Goal: Information Seeking & Learning: Understand process/instructions

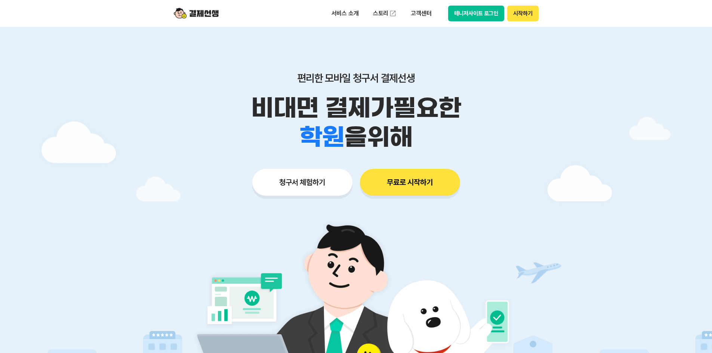
click at [487, 10] on button "매니저사이트 로그인" at bounding box center [476, 14] width 56 height 16
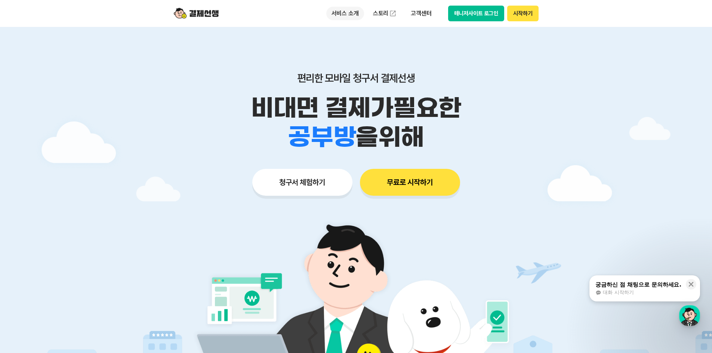
click at [357, 11] on p "서비스 소개" at bounding box center [345, 13] width 38 height 13
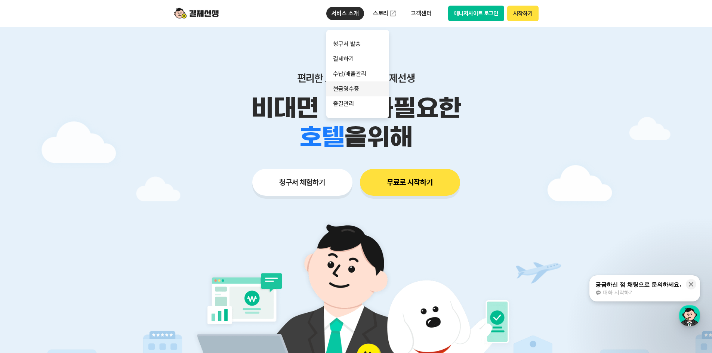
click at [348, 91] on link "현금영수증" at bounding box center [357, 89] width 63 height 15
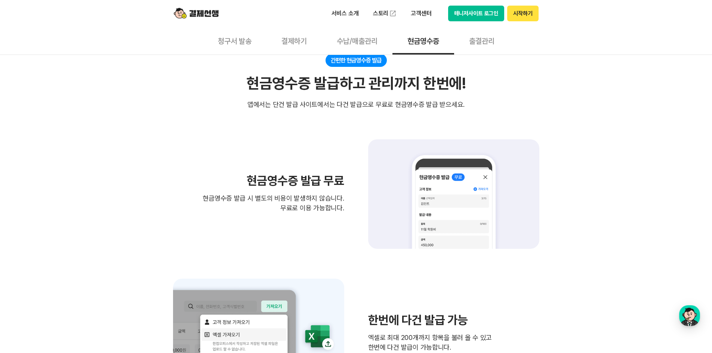
scroll to position [150, 0]
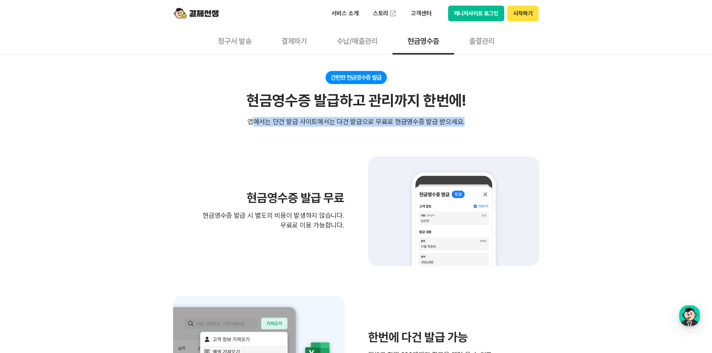
drag, startPoint x: 256, startPoint y: 118, endPoint x: 473, endPoint y: 119, distance: 217.6
click at [473, 119] on div "간편한 현금영수증 발급 현금영수증 발급하고 관리까지 한번에! 현금영수증 발급하고 관리까지 한번에! 앱에서는 단건 발급 사이트에서는 다건 발급으…" at bounding box center [356, 99] width 366 height 56
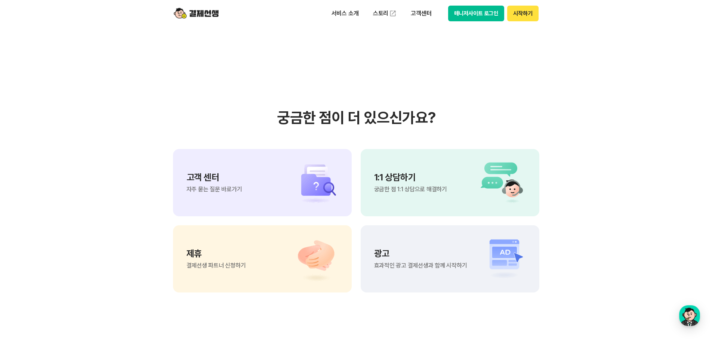
scroll to position [823, 0]
click at [234, 190] on span "자주 묻는 질문 바로가기" at bounding box center [215, 189] width 56 height 6
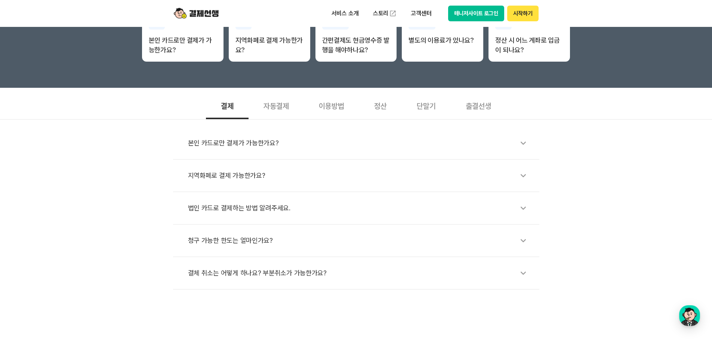
scroll to position [150, 0]
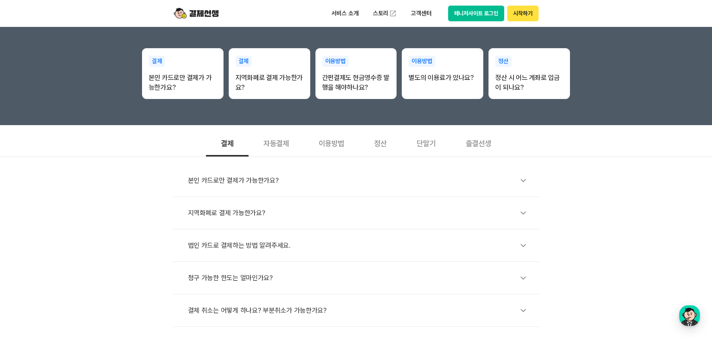
click at [282, 147] on div "자동결제" at bounding box center [276, 143] width 55 height 28
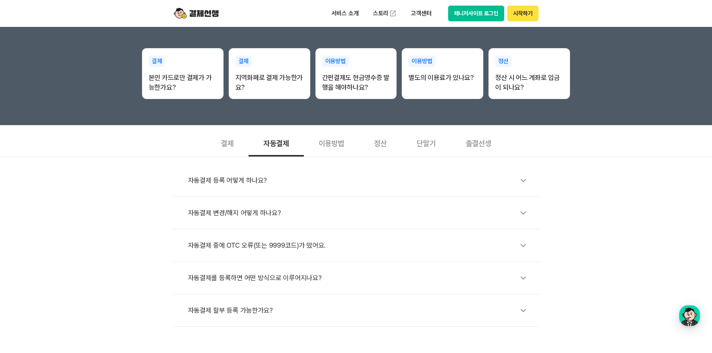
click at [332, 145] on div "이용방법" at bounding box center [331, 143] width 55 height 28
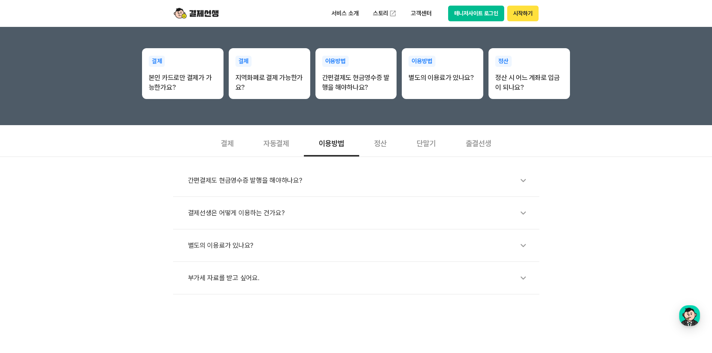
click at [315, 284] on div "부가세 자료를 받고 싶어요." at bounding box center [360, 278] width 344 height 17
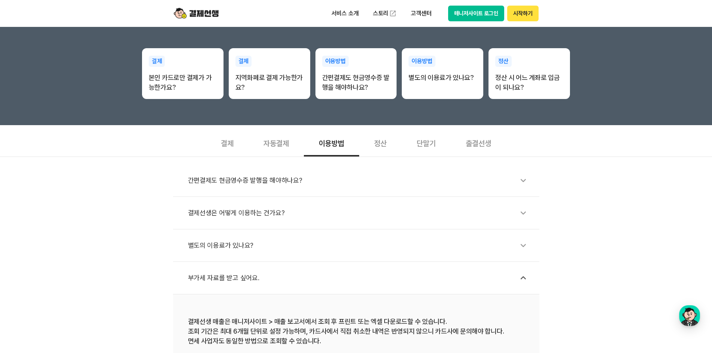
click at [396, 142] on div "정산" at bounding box center [380, 143] width 43 height 28
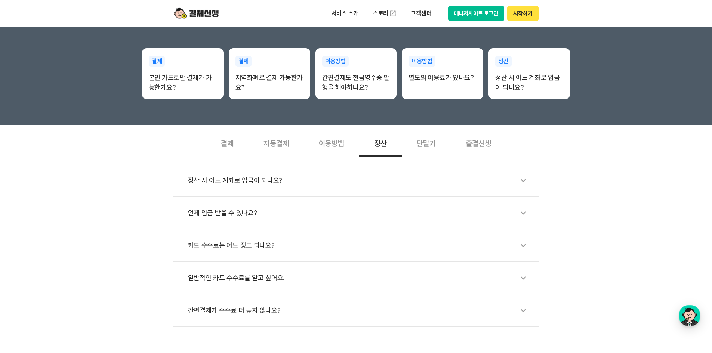
click at [416, 144] on div "단말기" at bounding box center [426, 143] width 49 height 28
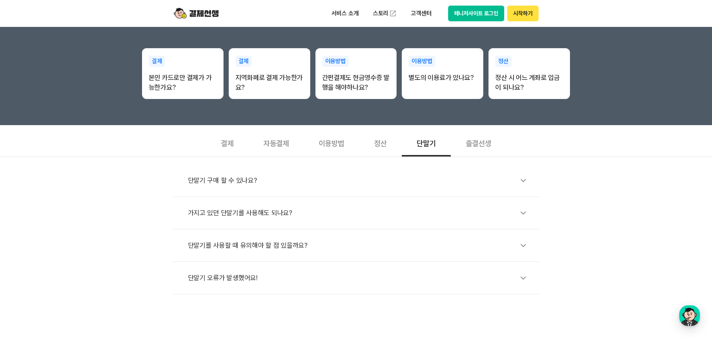
click at [467, 142] on div "출결선생" at bounding box center [478, 143] width 55 height 28
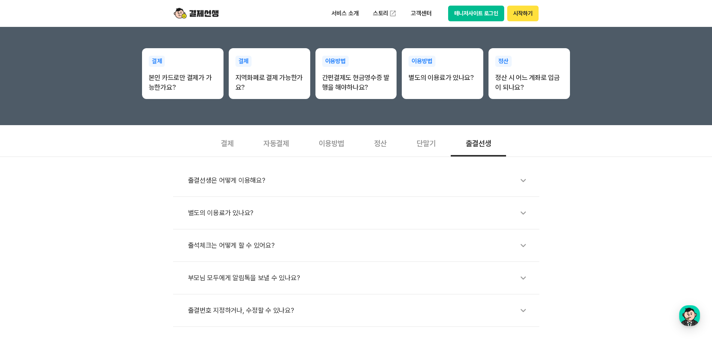
click at [426, 140] on div "단말기" at bounding box center [426, 143] width 49 height 28
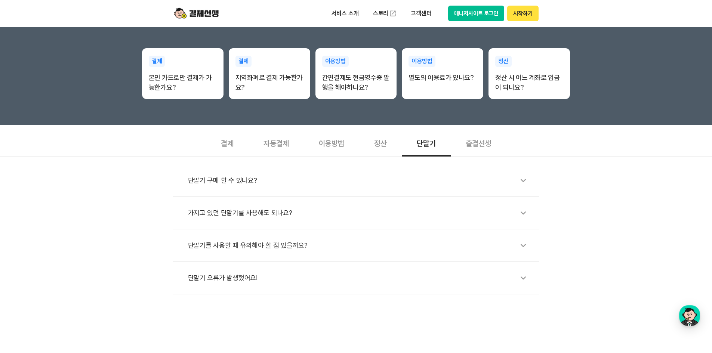
click at [528, 179] on icon at bounding box center [523, 180] width 17 height 17
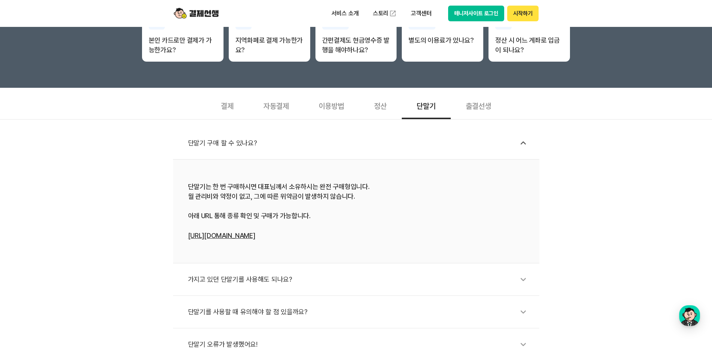
scroll to position [224, 0]
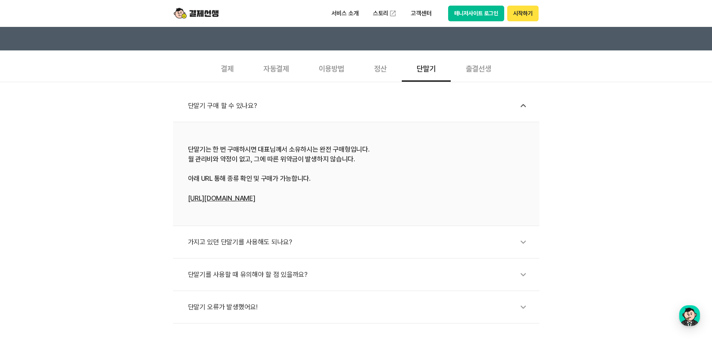
click at [517, 240] on icon at bounding box center [523, 242] width 17 height 17
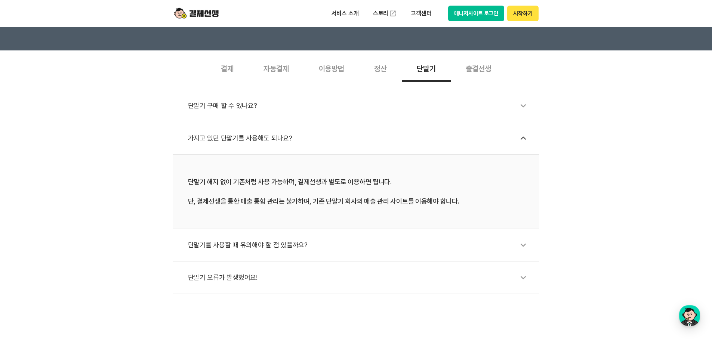
click at [212, 248] on div "단말기를 사용할 때 유의해야 할 점 있을까요?" at bounding box center [360, 245] width 344 height 17
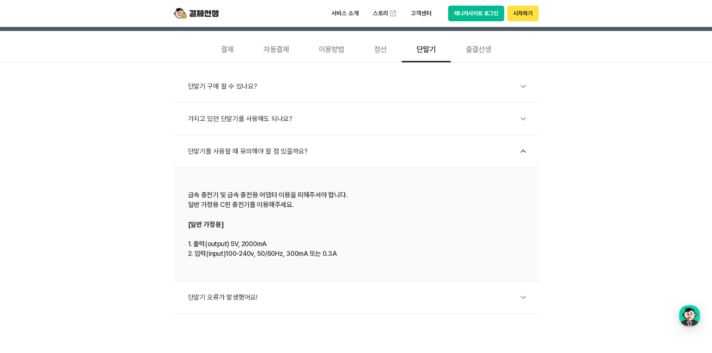
scroll to position [262, 0]
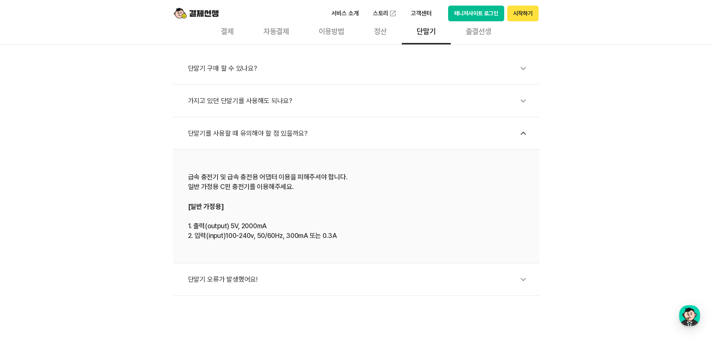
click at [271, 280] on div "단말기 오류가 발생했어요!" at bounding box center [360, 279] width 344 height 17
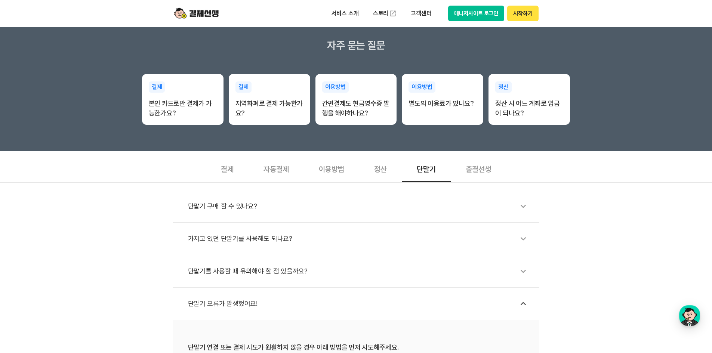
scroll to position [75, 0]
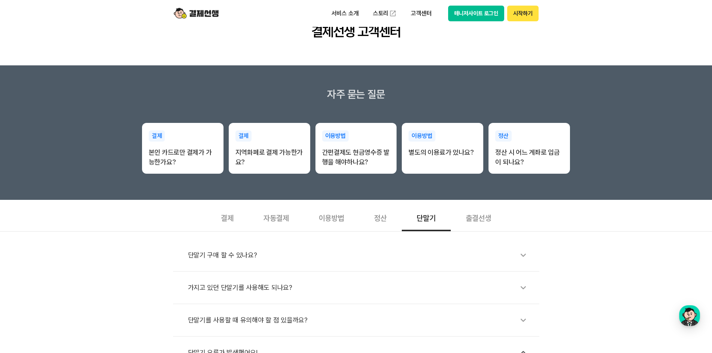
click at [277, 224] on div "자동결제" at bounding box center [276, 218] width 55 height 28
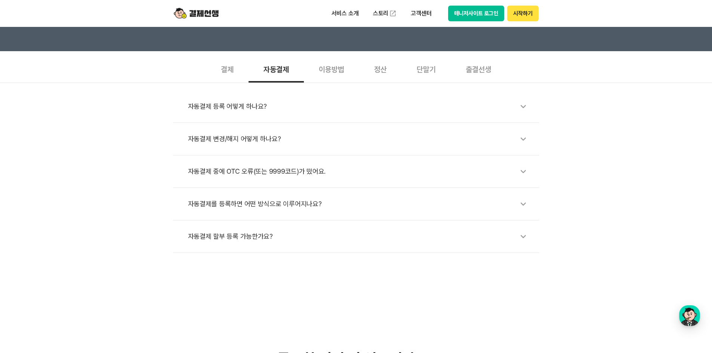
scroll to position [224, 0]
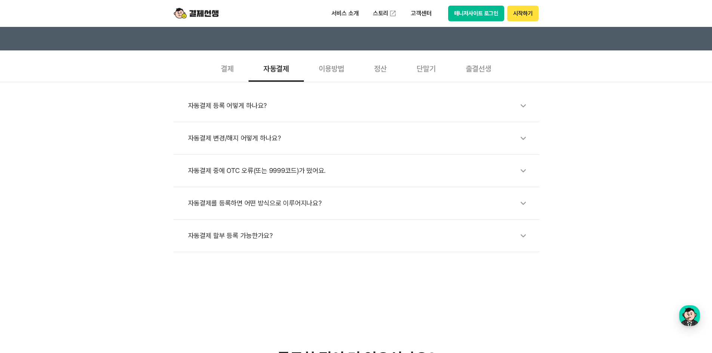
click at [336, 76] on div "이용방법" at bounding box center [331, 68] width 55 height 28
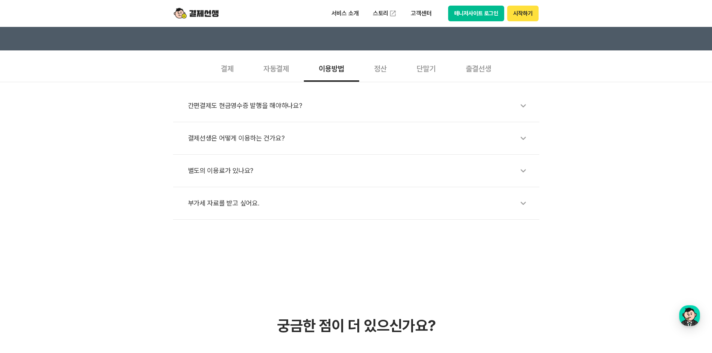
click at [258, 106] on div "간편결제도 현금영수증 발행을 해야하나요?" at bounding box center [360, 105] width 344 height 17
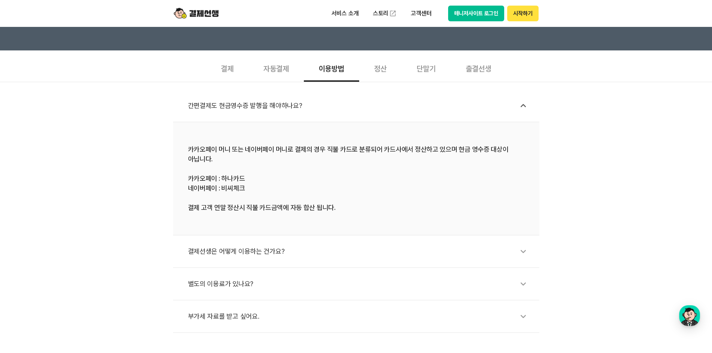
click at [239, 70] on div "결제" at bounding box center [227, 68] width 43 height 28
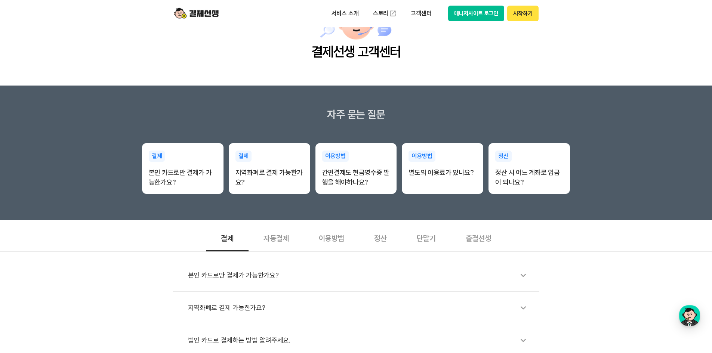
scroll to position [37, 0]
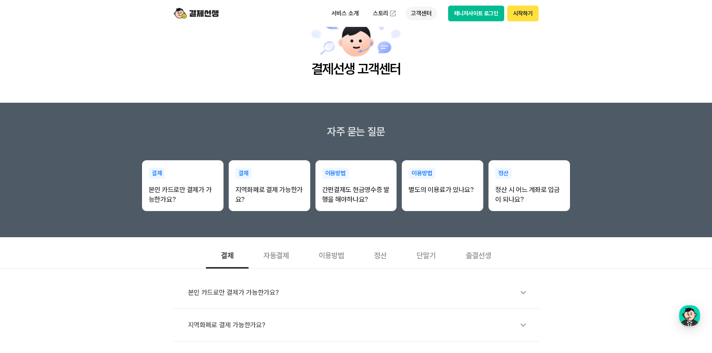
click at [414, 12] on p "고객센터" at bounding box center [421, 13] width 31 height 13
click at [417, 56] on link "이용 가이드" at bounding box center [437, 60] width 63 height 16
click at [470, 10] on button "매니저사이트 로그인" at bounding box center [476, 14] width 56 height 16
